Goal: Task Accomplishment & Management: Complete application form

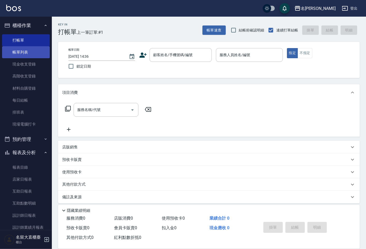
click at [31, 50] on link "帳單列表" at bounding box center [26, 52] width 48 height 12
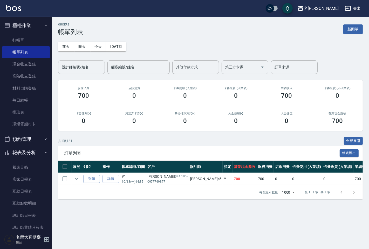
click at [76, 69] on input "設計師編號/姓名" at bounding box center [81, 67] width 42 height 9
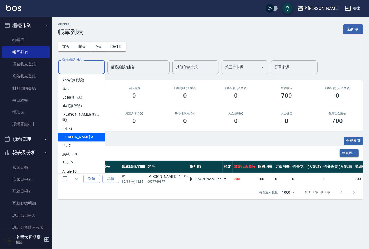
click at [77, 133] on div "[PERSON_NAME]3" at bounding box center [81, 137] width 47 height 9
type input "[PERSON_NAME]3"
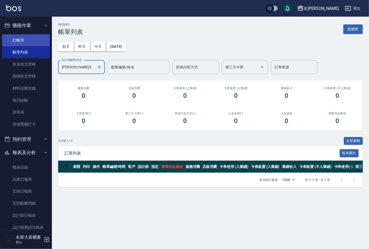
click at [34, 42] on link "打帳單" at bounding box center [26, 40] width 48 height 12
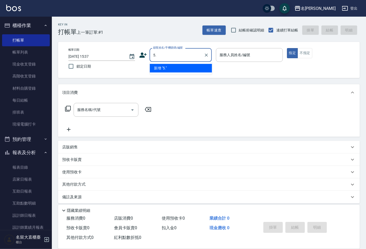
type input "5"
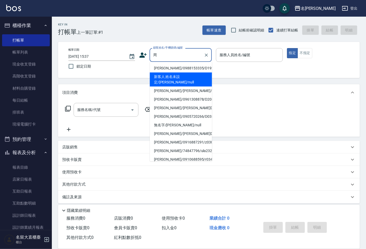
type input "新客人 姓名未設定/[PERSON_NAME]/null"
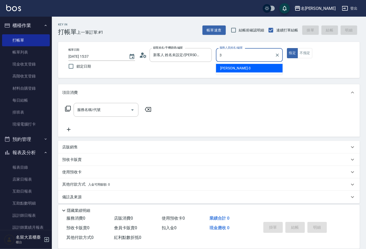
type input "[PERSON_NAME]3"
type button "true"
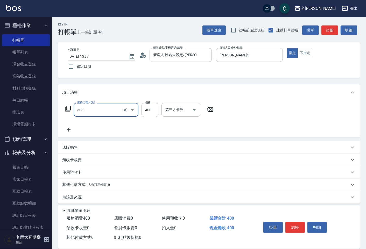
type input "剪髮(C級)(303)"
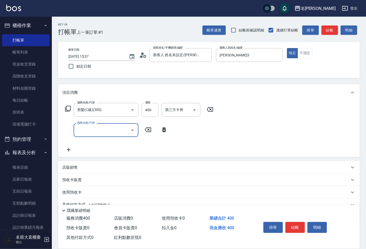
type input "3"
type input "洗髮(500)"
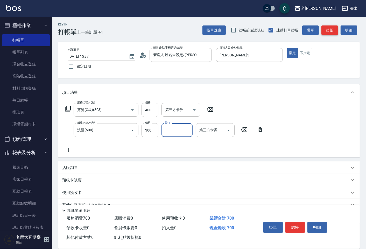
click at [327, 27] on button "結帳" at bounding box center [330, 30] width 17 height 10
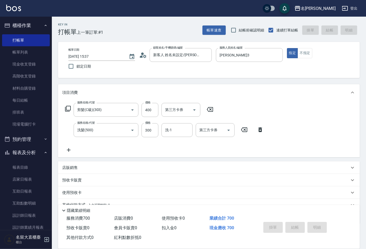
type input "[DATE] 15:38"
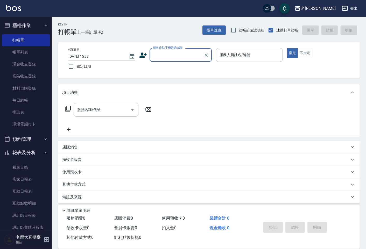
click at [166, 56] on input "顧客姓名/手機號碼/編號" at bounding box center [177, 54] width 50 height 9
type input "顧客姓名未設定/d00/d00"
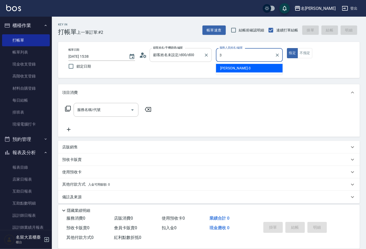
type input "[PERSON_NAME]3"
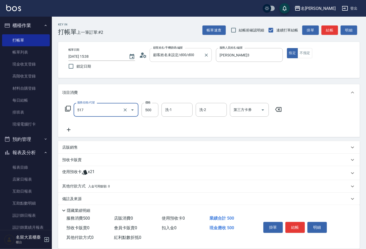
type input "舒醒頭皮(517)"
type input "600"
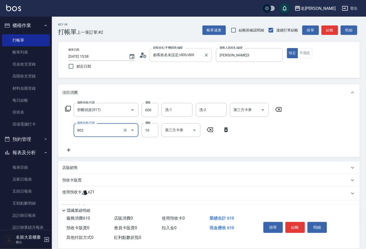
type input "潤絲(802)"
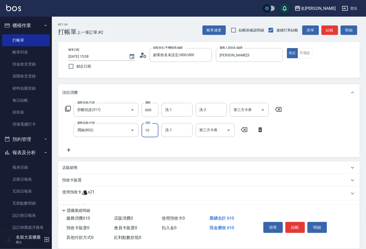
click at [151, 131] on input "10" at bounding box center [150, 130] width 17 height 14
type input "20"
click at [294, 224] on button "結帳" at bounding box center [295, 227] width 19 height 11
